Goal: Task Accomplishment & Management: Manage account settings

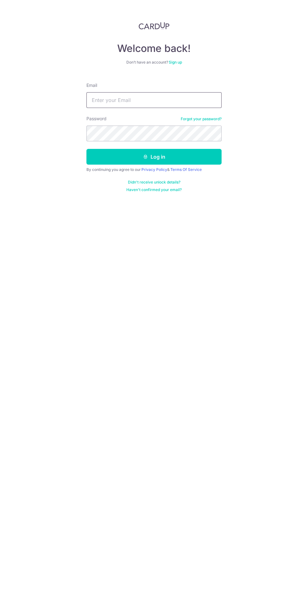
type input "[EMAIL_ADDRESS][DOMAIN_NAME]"
click at [87, 149] on button "Log in" at bounding box center [154, 157] width 135 height 16
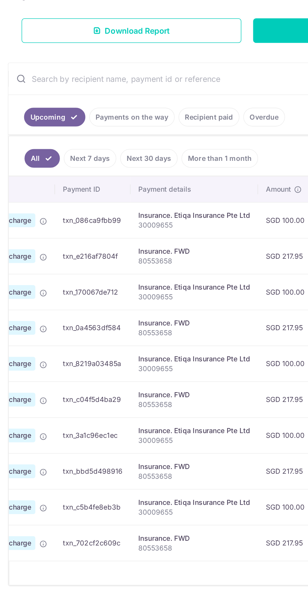
scroll to position [0, 150]
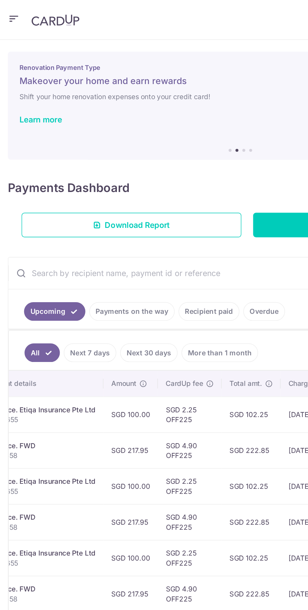
click at [10, 11] on icon "button" at bounding box center [9, 12] width 8 height 8
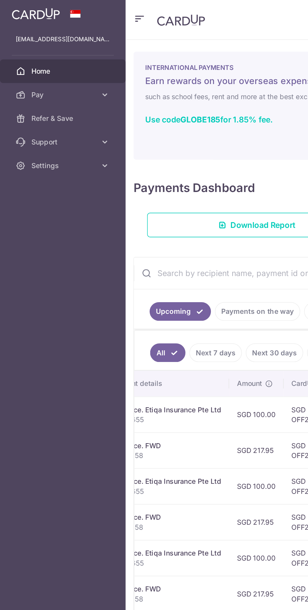
click at [11, 10] on img at bounding box center [23, 9] width 31 height 8
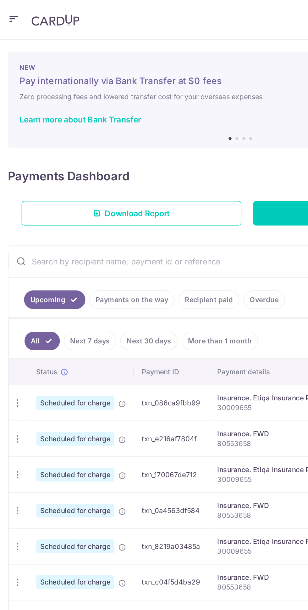
scroll to position [0, 0]
click at [11, 12] on icon "button" at bounding box center [9, 12] width 8 height 8
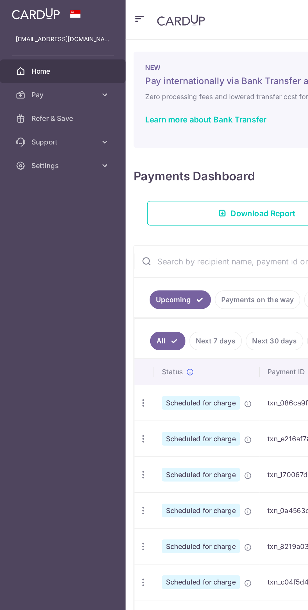
click at [65, 61] on icon at bounding box center [67, 61] width 6 height 6
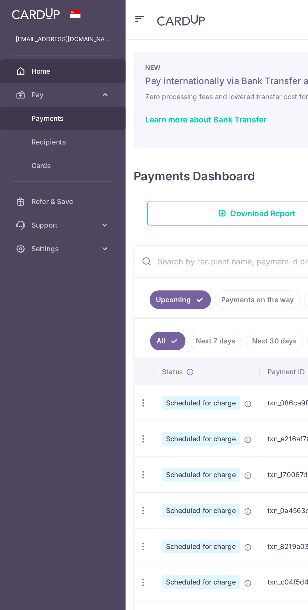
click at [38, 77] on span "Payments" at bounding box center [41, 76] width 42 height 6
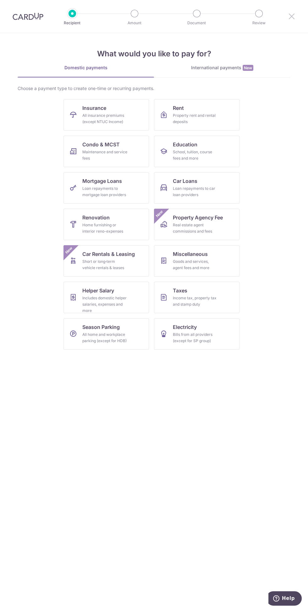
click at [292, 16] on icon at bounding box center [292, 16] width 8 height 8
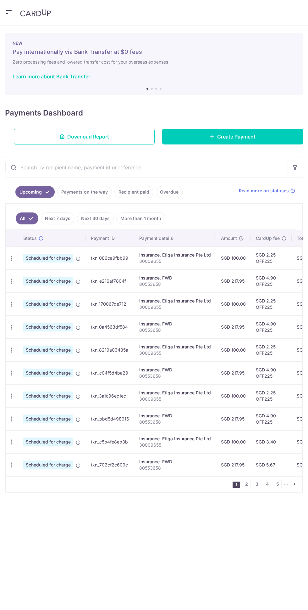
click at [289, 18] on header at bounding box center [154, 12] width 308 height 25
click at [12, 280] on icon "button" at bounding box center [11, 281] width 7 height 7
click at [54, 317] on link "Cancel payment" at bounding box center [38, 314] width 65 height 16
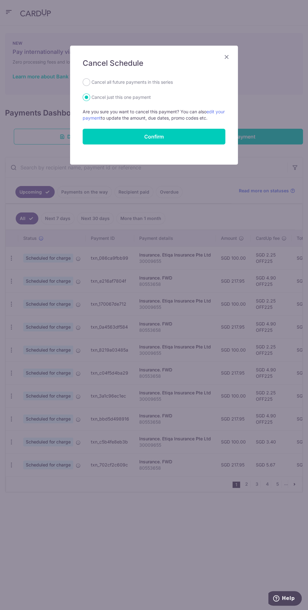
click at [153, 81] on label "Cancel all future payments in this series" at bounding box center [133, 82] width 82 height 8
click at [90, 81] on input "Cancel all future payments in this series" at bounding box center [87, 82] width 8 height 8
radio input "true"
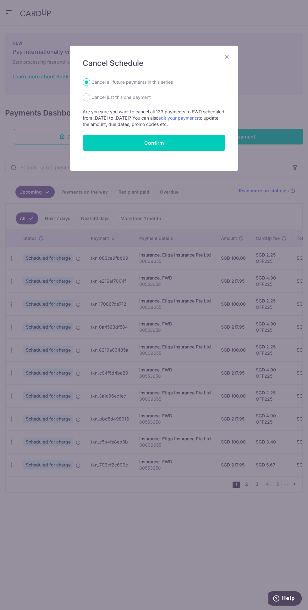
click at [227, 57] on icon "Close" at bounding box center [227, 57] width 8 height 8
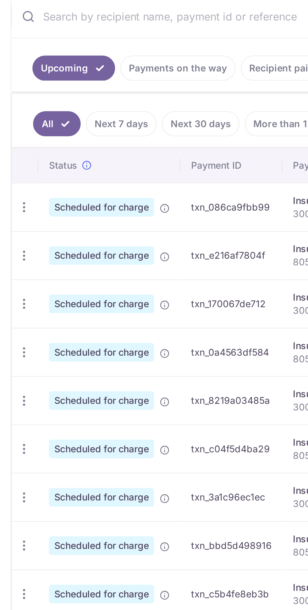
click at [12, 278] on icon "button" at bounding box center [11, 281] width 7 height 7
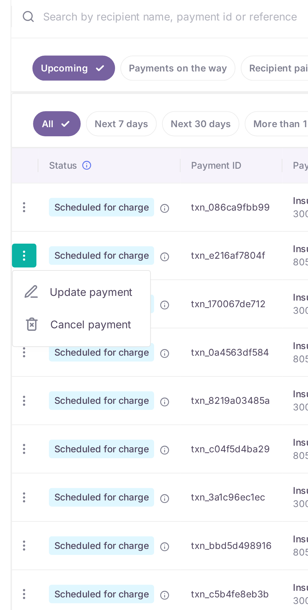
click at [45, 313] on span "Cancel payment" at bounding box center [45, 314] width 42 height 8
radio input "true"
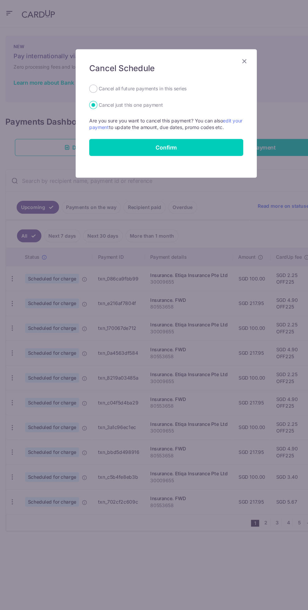
click at [156, 81] on label "Cancel all future payments in this series" at bounding box center [133, 82] width 82 height 8
click at [90, 81] on input "Cancel all future payments in this series" at bounding box center [87, 82] width 8 height 8
radio input "true"
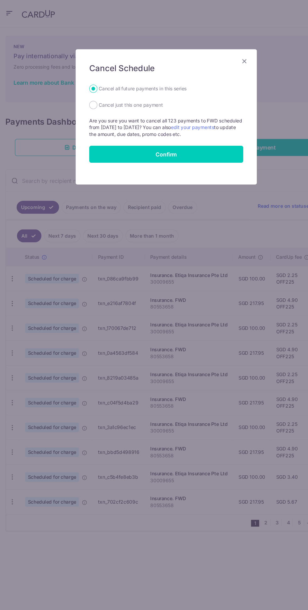
click at [174, 144] on button "Confirm" at bounding box center [154, 143] width 143 height 16
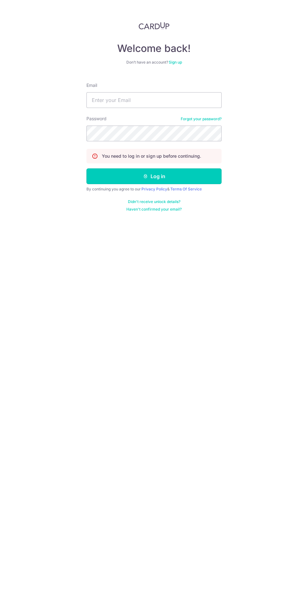
click at [169, 174] on button "Log in" at bounding box center [154, 176] width 135 height 16
